Goal: Information Seeking & Learning: Learn about a topic

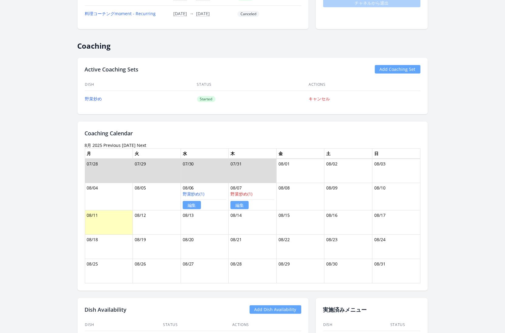
scroll to position [254, 0]
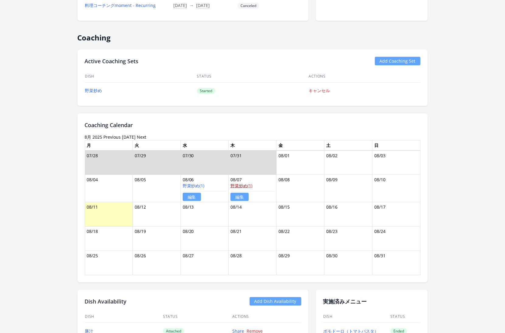
click at [240, 185] on link "野菜炒め(1)" at bounding box center [242, 186] width 22 height 6
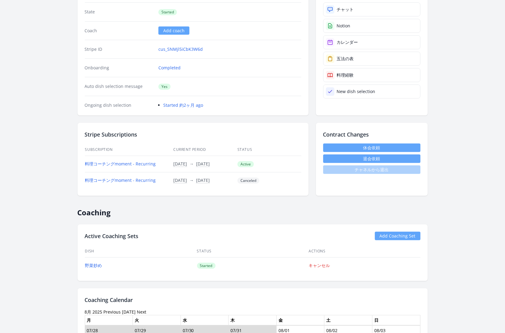
scroll to position [0, 0]
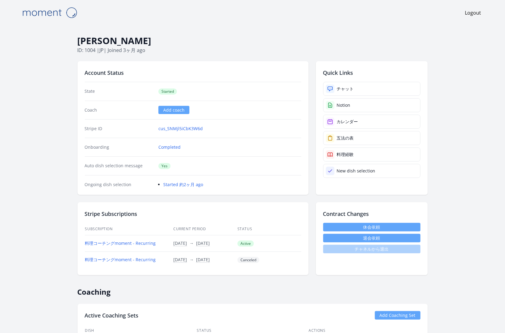
click at [79, 41] on h1 "Shinozaki Masahiro" at bounding box center [253, 41] width 351 height 12
drag, startPoint x: 75, startPoint y: 41, endPoint x: 182, endPoint y: 41, distance: 107.1
copy h1 "Shinozaki Masahiro"
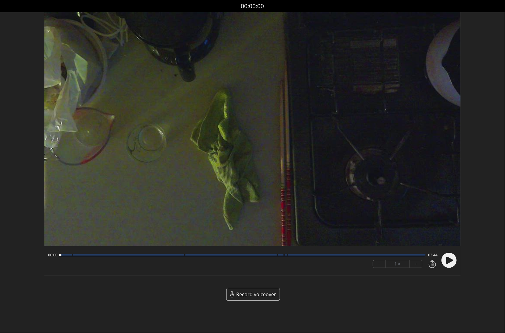
click at [262, 295] on span "Record voiceover" at bounding box center [256, 294] width 40 height 7
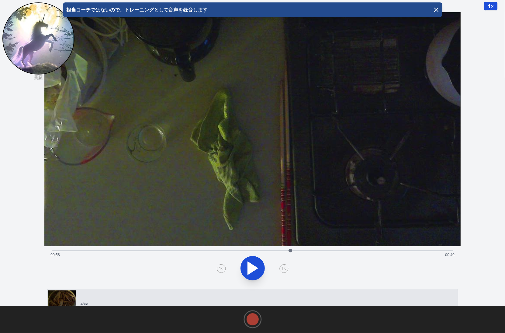
drag, startPoint x: 53, startPoint y: 252, endPoint x: 291, endPoint y: 249, distance: 238.0
click at [291, 249] on div at bounding box center [291, 251] width 4 height 4
click at [439, 11] on icon "button" at bounding box center [436, 9] width 7 height 7
